Goal: Task Accomplishment & Management: Manage account settings

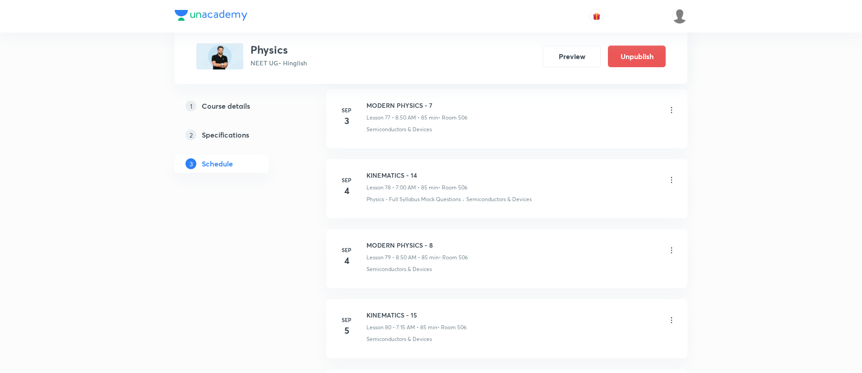
scroll to position [5935, 0]
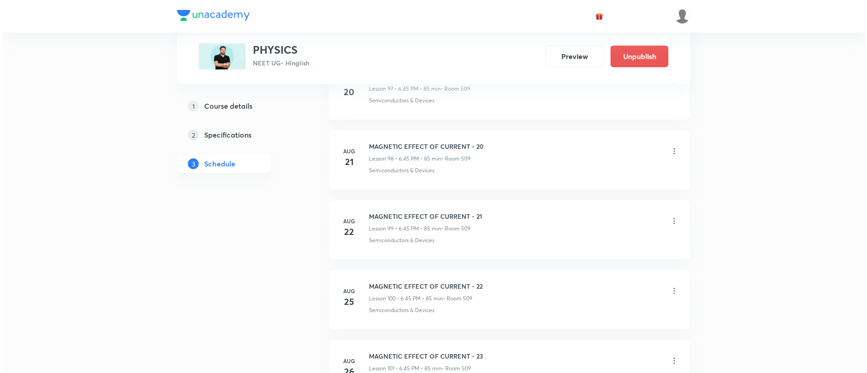
scroll to position [8105, 0]
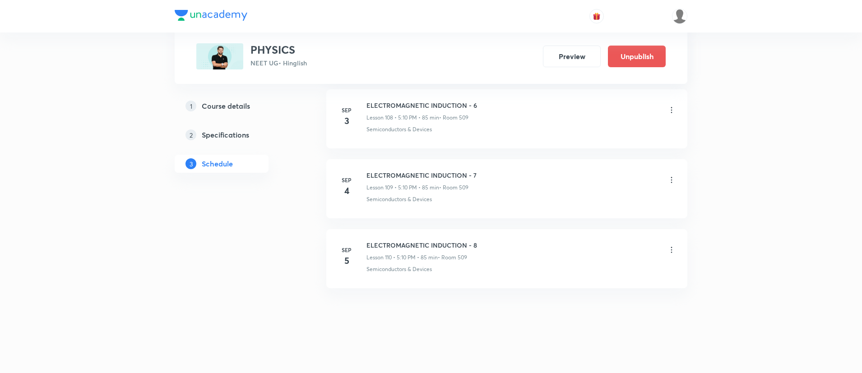
click at [672, 178] on icon at bounding box center [671, 180] width 1 height 6
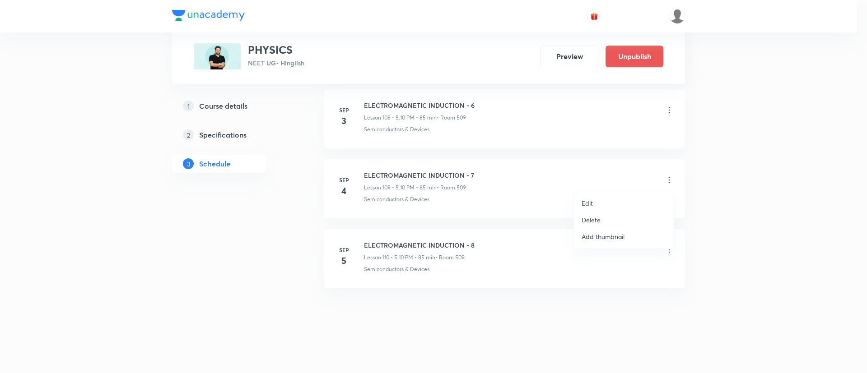
click at [588, 204] on p "Edit" at bounding box center [586, 203] width 11 height 9
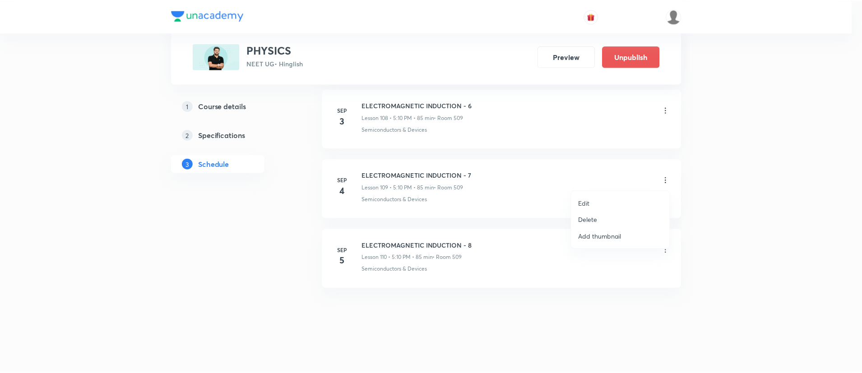
scroll to position [8027, 0]
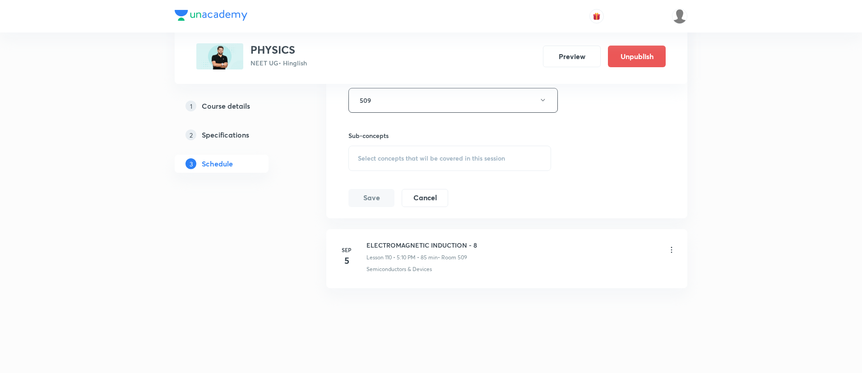
click at [451, 164] on div "Select concepts that wil be covered in this session" at bounding box center [449, 158] width 203 height 25
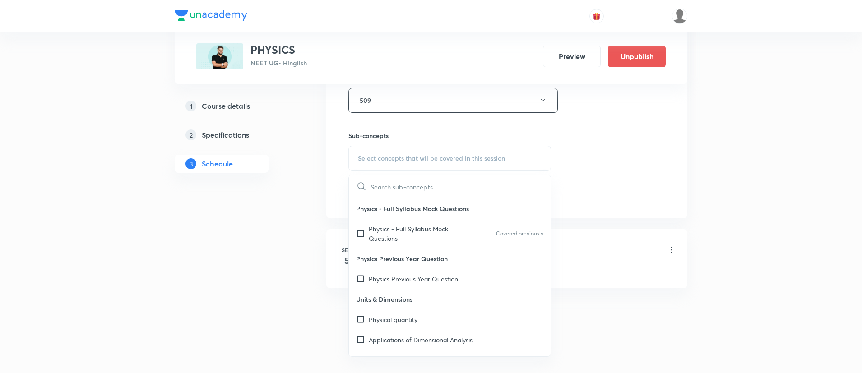
click at [395, 222] on div "Physics - Full Syllabus Mock Questions Covered previously" at bounding box center [450, 234] width 202 height 30
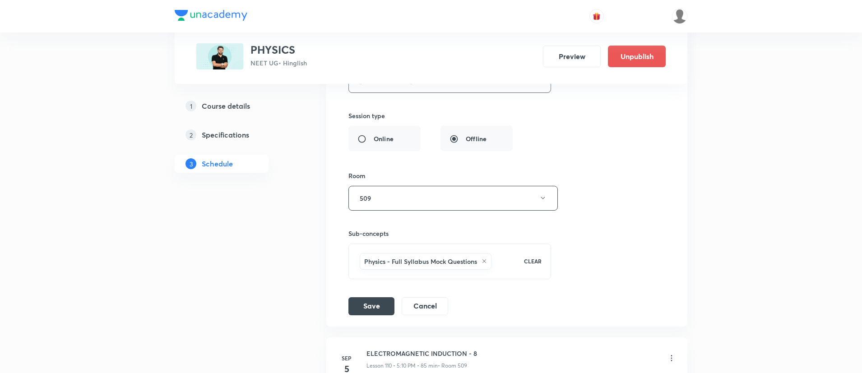
scroll to position [8037, 0]
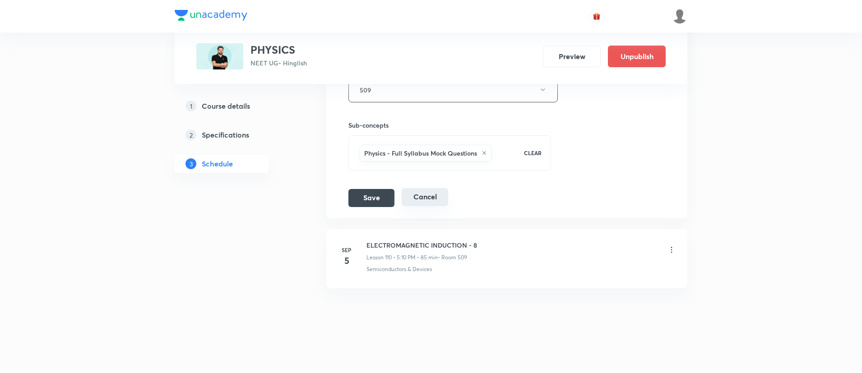
click at [435, 192] on button "Cancel" at bounding box center [425, 197] width 46 height 18
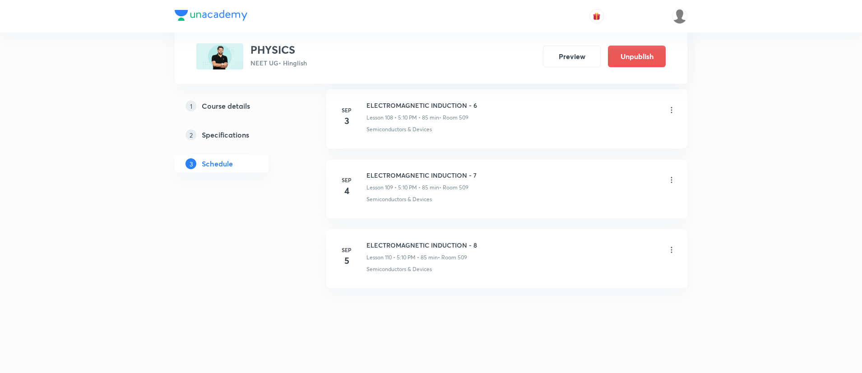
scroll to position [7633, 0]
click at [671, 250] on icon at bounding box center [671, 250] width 1 height 6
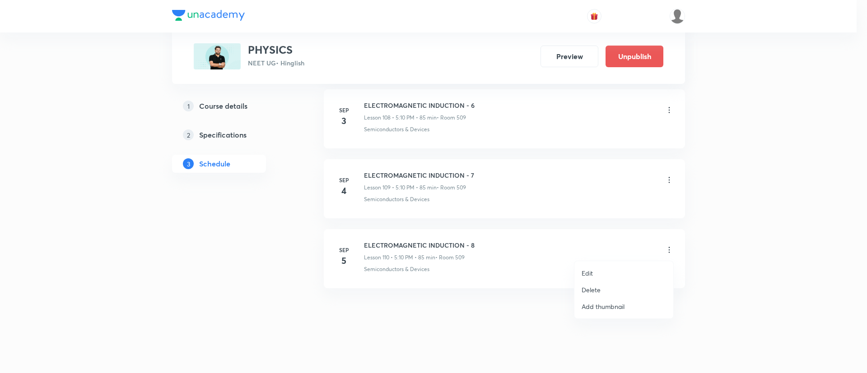
click at [595, 270] on li "Edit" at bounding box center [623, 273] width 99 height 17
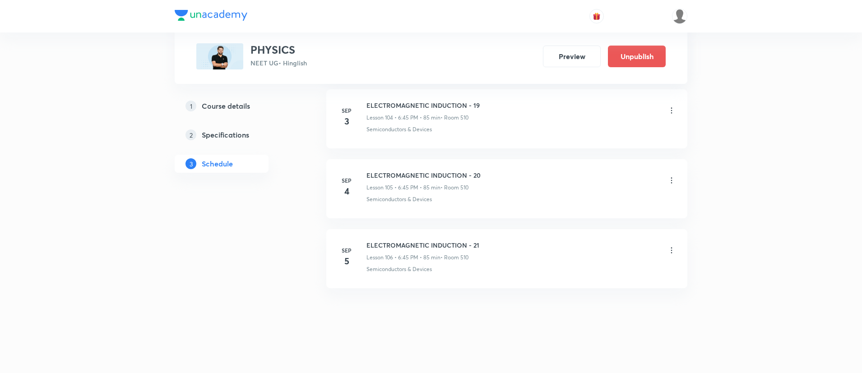
click at [672, 182] on icon at bounding box center [671, 180] width 9 height 9
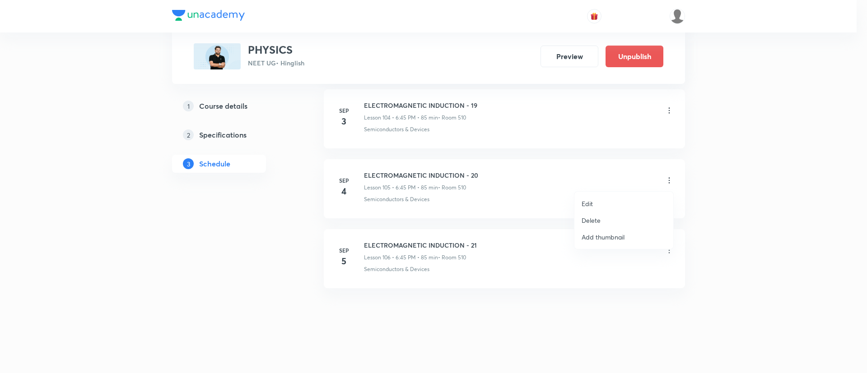
click at [591, 199] on p "Edit" at bounding box center [586, 203] width 11 height 9
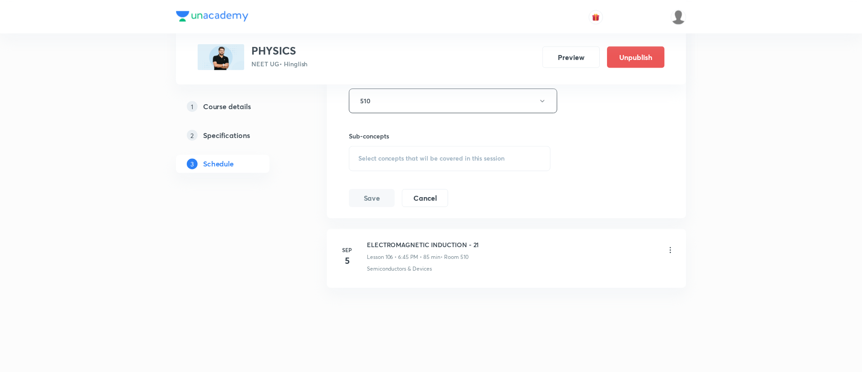
scroll to position [7688, 0]
click at [428, 157] on span "Select concepts that wil be covered in this session" at bounding box center [431, 158] width 147 height 7
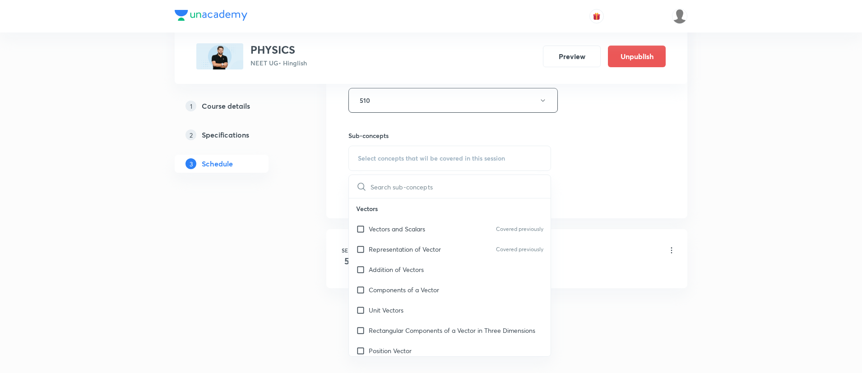
click at [408, 233] on p "Vectors and Scalars" at bounding box center [397, 228] width 56 height 9
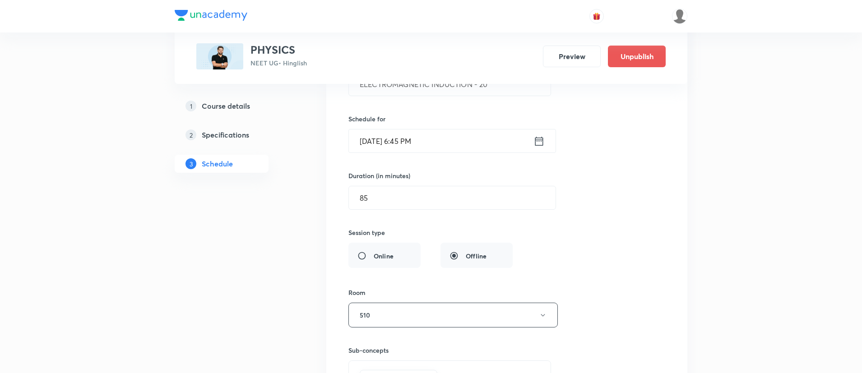
scroll to position [7458, 0]
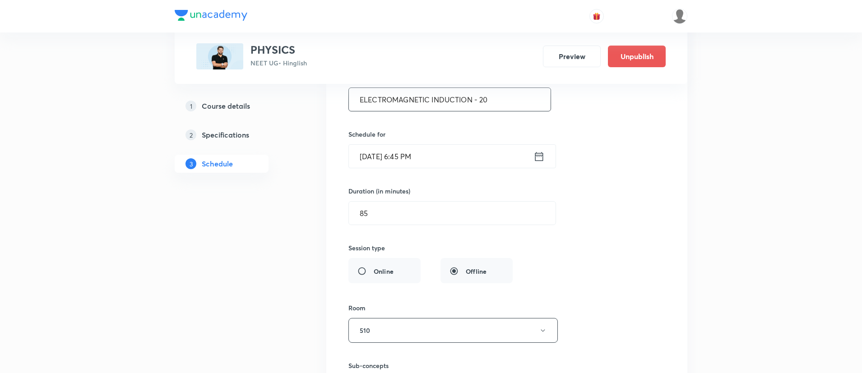
drag, startPoint x: 504, startPoint y: 99, endPoint x: 270, endPoint y: 128, distance: 235.2
paste input "ALTERNATING CURRENT"
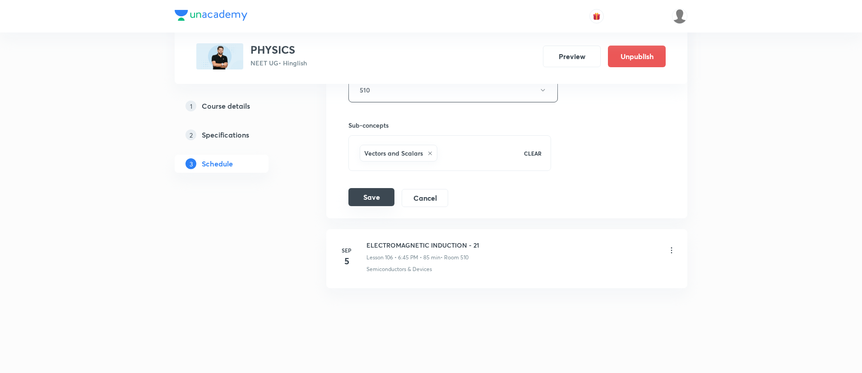
type input "ALTERNATING CURRENT - 1"
click at [365, 201] on button "Save" at bounding box center [371, 197] width 46 height 18
click at [674, 254] on icon at bounding box center [671, 250] width 9 height 9
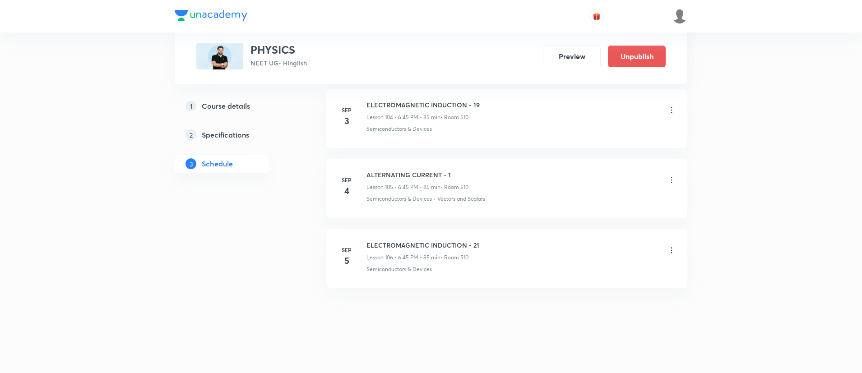
click at [675, 246] on icon at bounding box center [671, 250] width 9 height 9
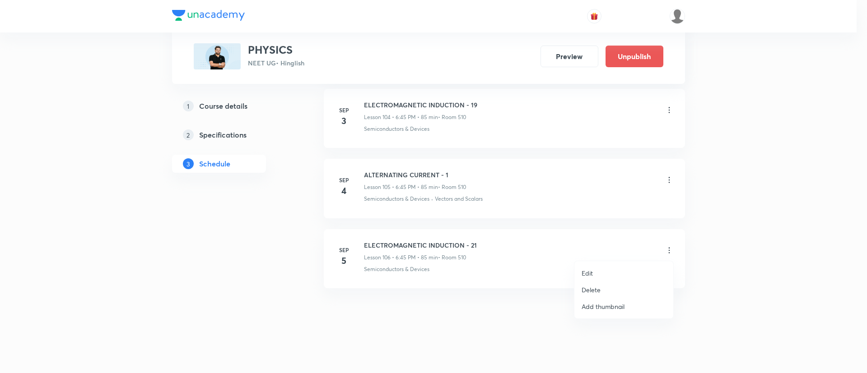
click at [589, 271] on p "Edit" at bounding box center [586, 273] width 11 height 9
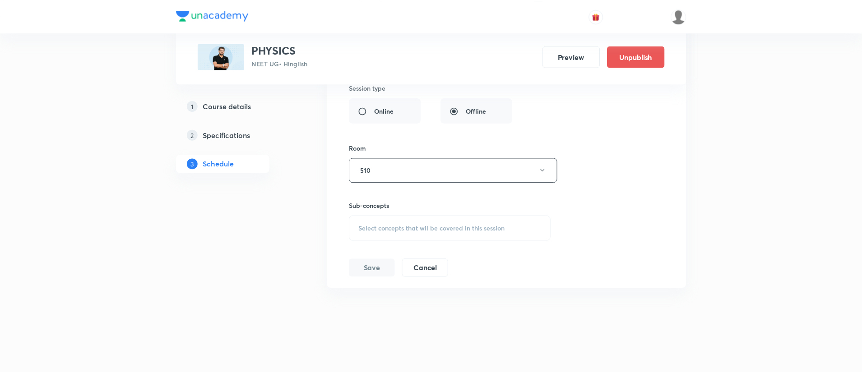
scroll to position [7689, 0]
click at [407, 236] on div "Select concepts that wil be covered in this session" at bounding box center [449, 228] width 203 height 25
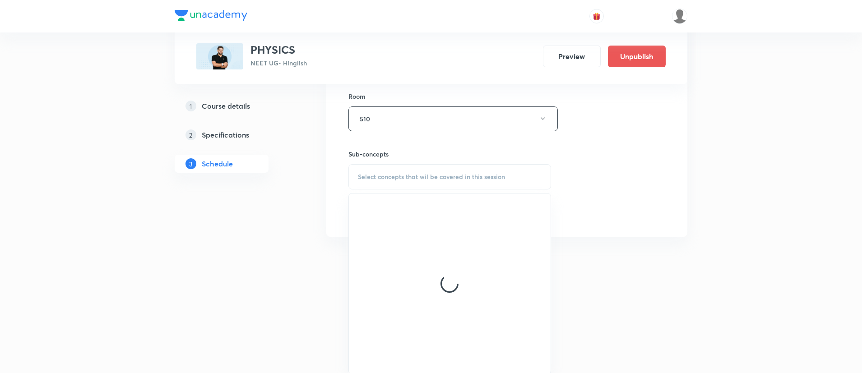
scroll to position [7741, 0]
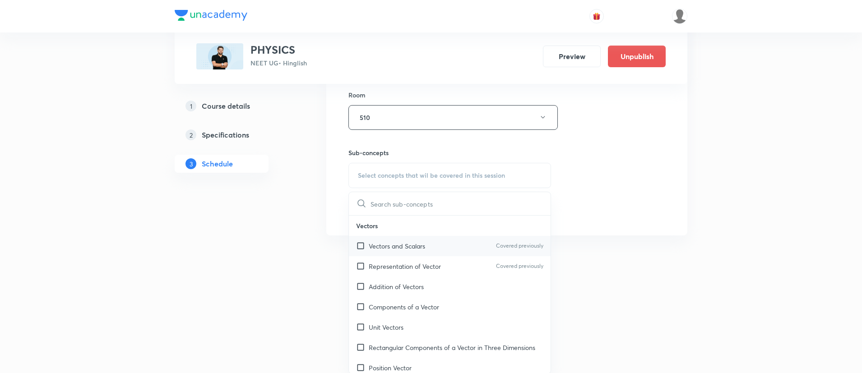
click at [391, 244] on p "Vectors and Scalars" at bounding box center [397, 245] width 56 height 9
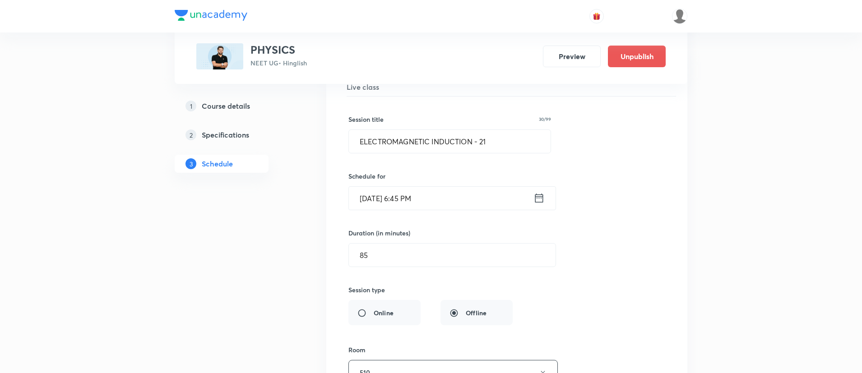
scroll to position [7471, 0]
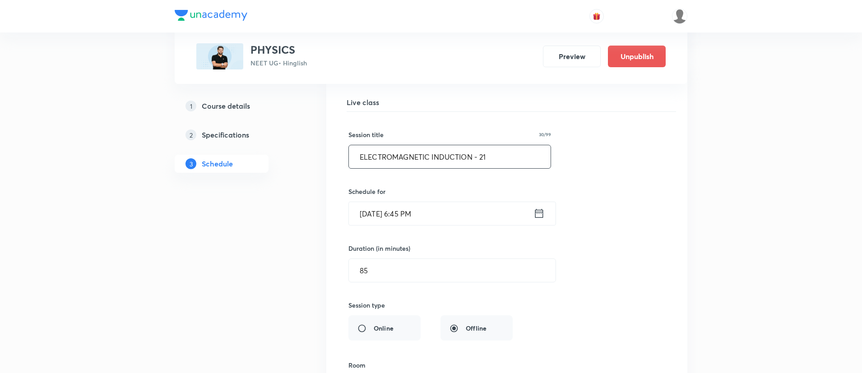
drag, startPoint x: 505, startPoint y: 158, endPoint x: 110, endPoint y: 228, distance: 401.4
paste input "ALTERNATING CURRENT"
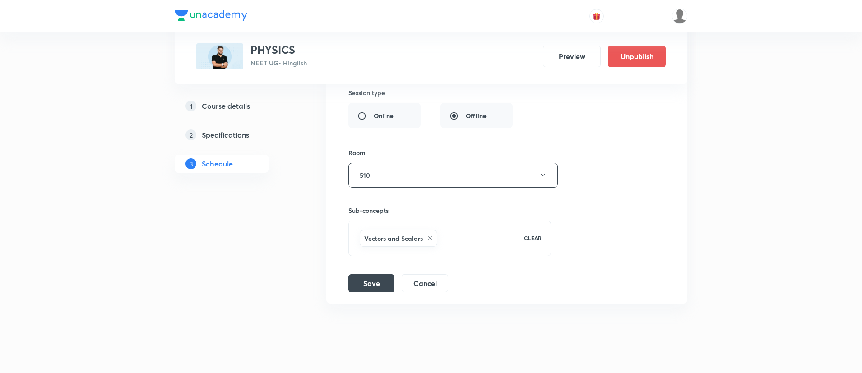
scroll to position [7699, 0]
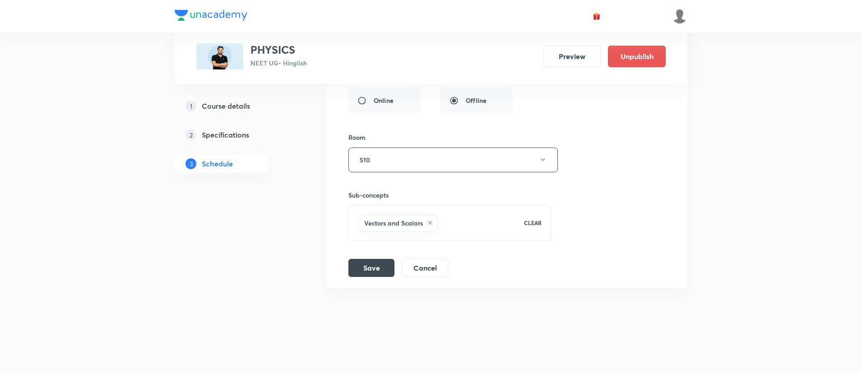
type input "ALTERNATING CURRENT - 2"
click at [361, 256] on div "Session title 23/99 ALTERNATING CURRENT - 2 ​ Schedule for Sep 5, 2025, 6:45 PM…" at bounding box center [506, 80] width 317 height 393
click at [364, 264] on button "Save" at bounding box center [371, 267] width 46 height 18
